Goal: Navigation & Orientation: Understand site structure

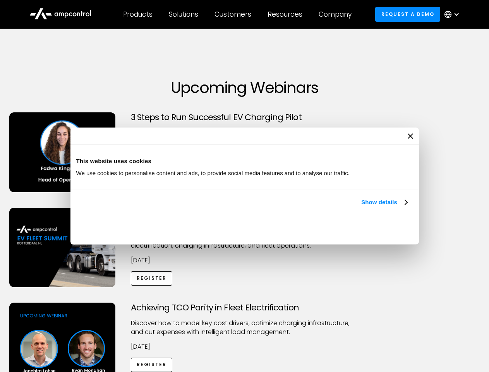
click at [361, 207] on link "Show details" at bounding box center [384, 201] width 46 height 9
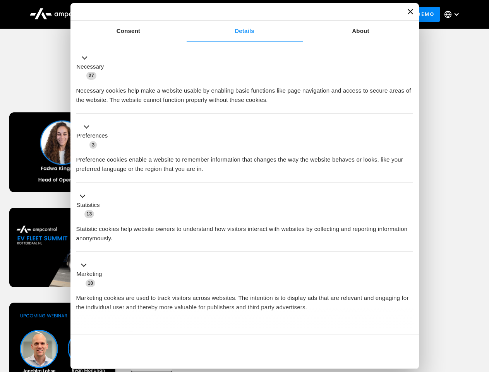
click at [408, 105] on div "Necessary cookies help make a website usable by enabling basic functions like p…" at bounding box center [244, 92] width 337 height 24
click at [413, 105] on div "Necessary cookies help make a website usable by enabling basic functions like p…" at bounding box center [244, 92] width 337 height 24
click at [238, 14] on div "Customers" at bounding box center [232, 14] width 37 height 9
click at [137, 14] on div "Products" at bounding box center [137, 14] width 29 height 9
click at [184, 14] on div "Solutions" at bounding box center [183, 14] width 29 height 9
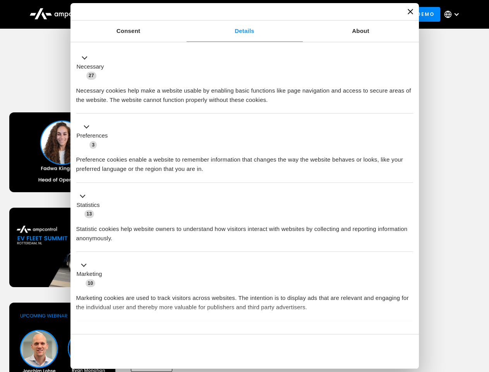
click at [234, 14] on div "Customers" at bounding box center [232, 14] width 37 height 9
click at [286, 14] on div "Resources" at bounding box center [284, 14] width 35 height 9
click at [338, 14] on div "Company" at bounding box center [335, 14] width 33 height 9
click at [454, 14] on div at bounding box center [456, 14] width 6 height 6
